Goal: Find specific page/section: Find specific page/section

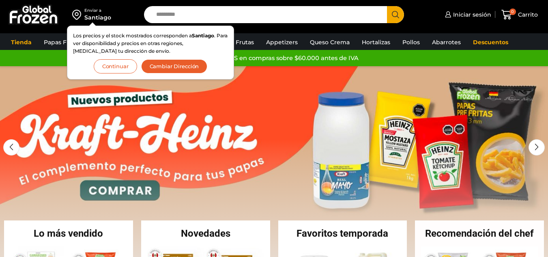
click at [117, 65] on button "Continuar" at bounding box center [115, 66] width 43 height 14
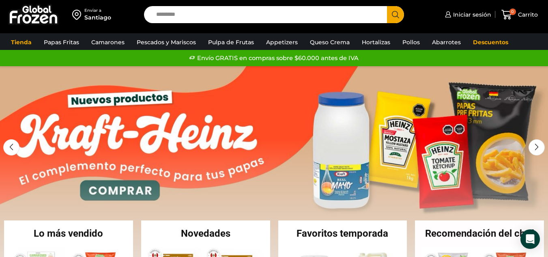
click at [192, 22] on input "Search input" at bounding box center [267, 14] width 231 height 17
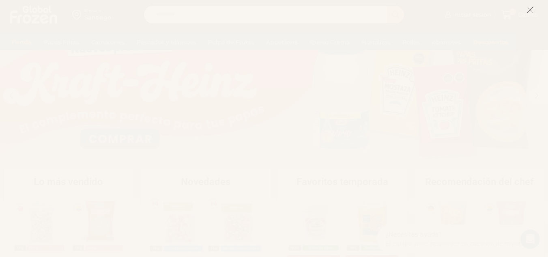
scroll to position [62, 0]
click at [531, 12] on icon at bounding box center [530, 9] width 7 height 7
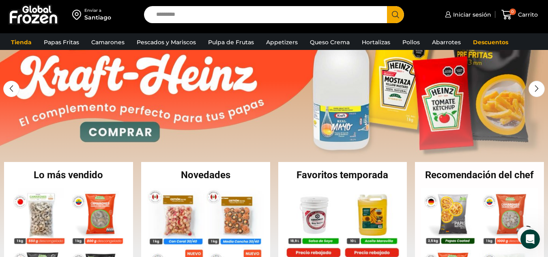
click at [226, 15] on input "Search input" at bounding box center [267, 14] width 231 height 17
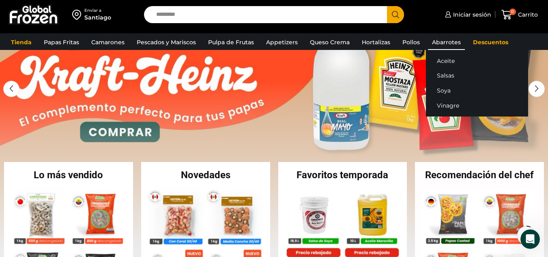
click at [450, 39] on link "Abarrotes" at bounding box center [446, 41] width 37 height 15
click at [440, 59] on link "Aceite" at bounding box center [477, 60] width 102 height 15
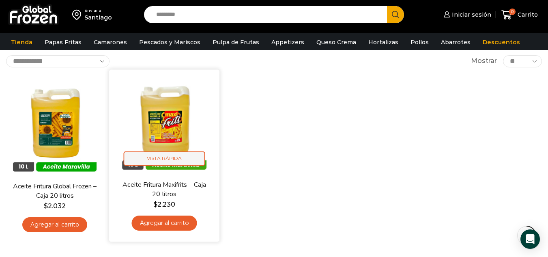
scroll to position [47, 0]
